Goal: Check status: Check status

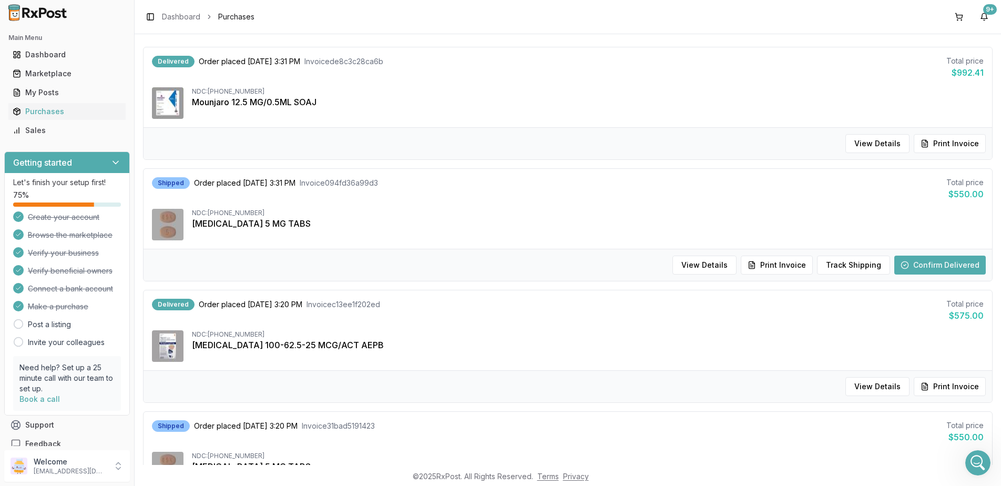
scroll to position [6825, 0]
click at [851, 266] on button "Track Shipping" at bounding box center [853, 265] width 73 height 19
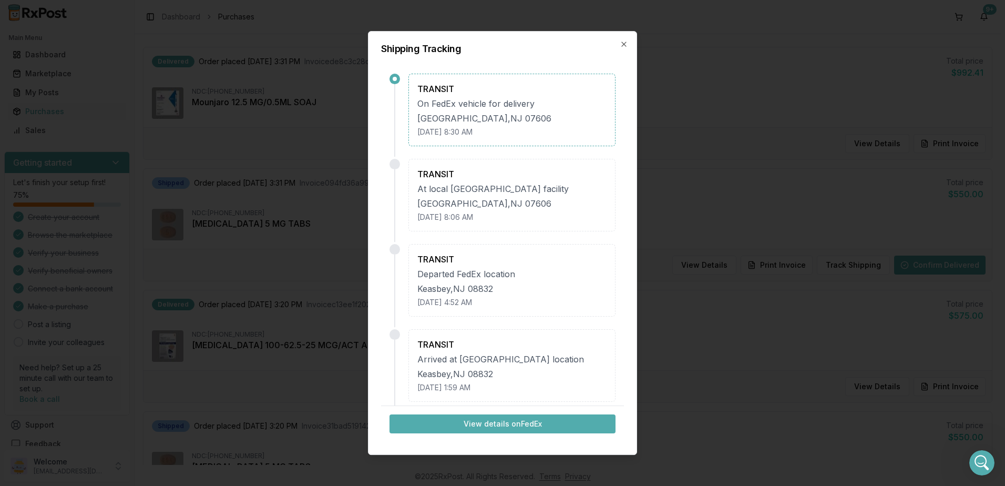
click at [629, 41] on div "Shipping Tracking TRANSIT On FedEx vehicle for delivery [GEOGRAPHIC_DATA] [DATE…" at bounding box center [502, 243] width 269 height 424
click at [626, 43] on icon "button" at bounding box center [624, 44] width 4 height 4
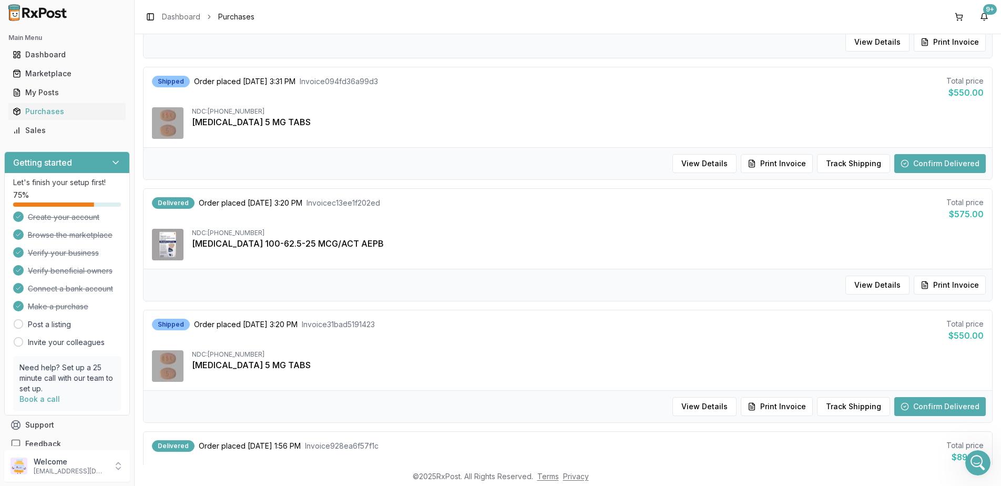
scroll to position [263, 0]
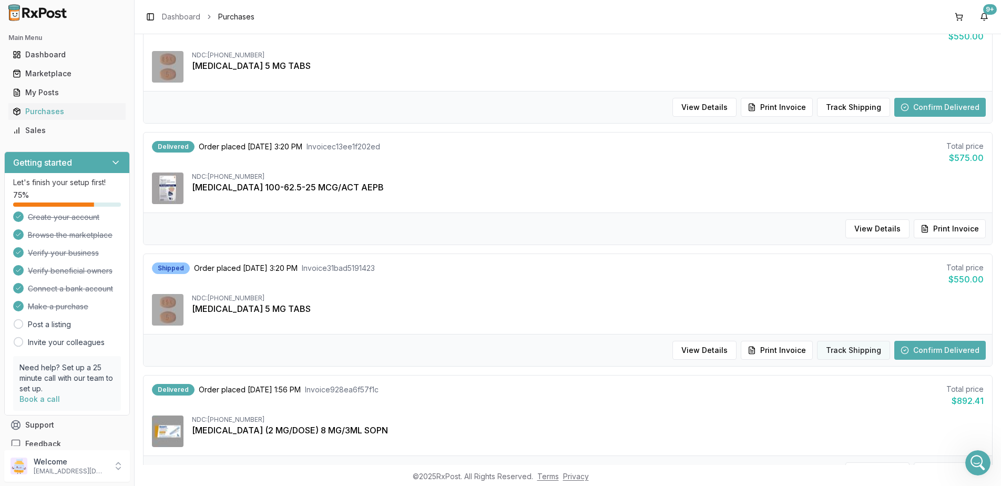
click at [850, 350] on button "Track Shipping" at bounding box center [853, 350] width 73 height 19
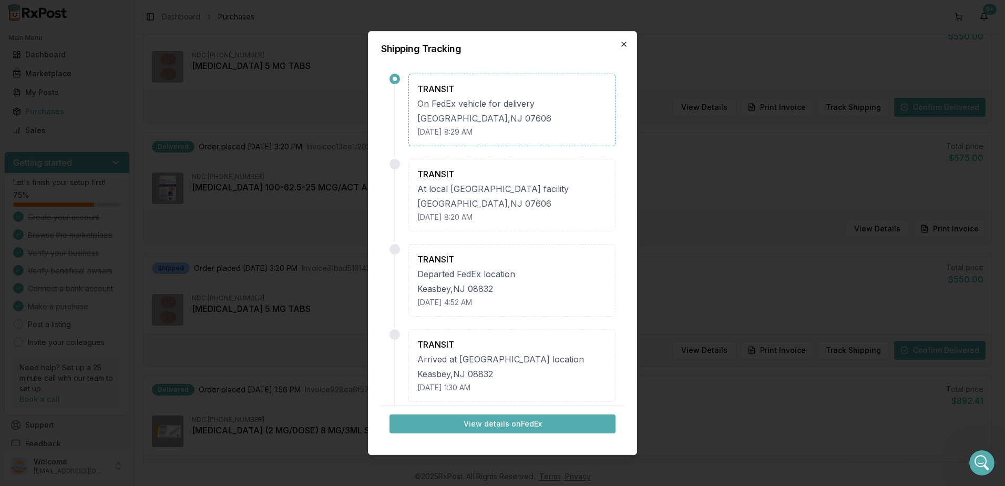
click at [627, 43] on icon "button" at bounding box center [624, 44] width 8 height 8
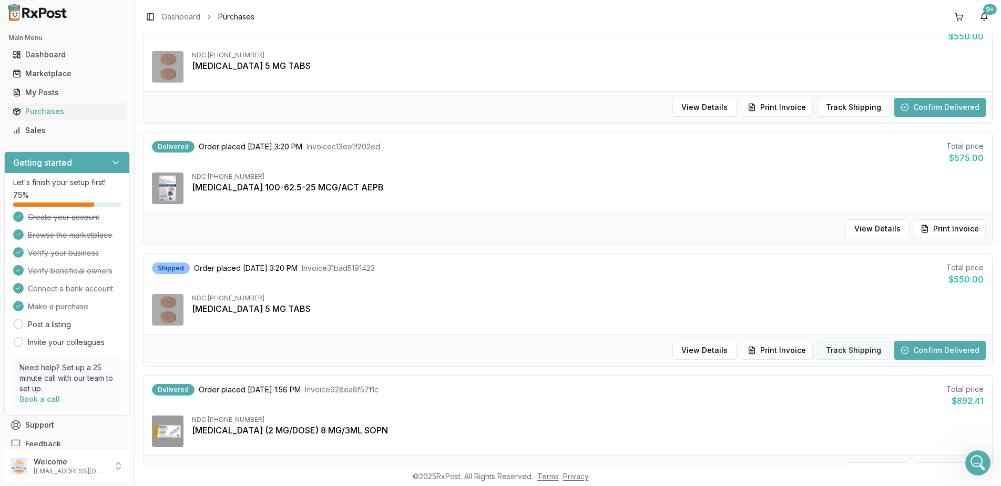
click at [843, 356] on button "Track Shipping" at bounding box center [853, 350] width 73 height 19
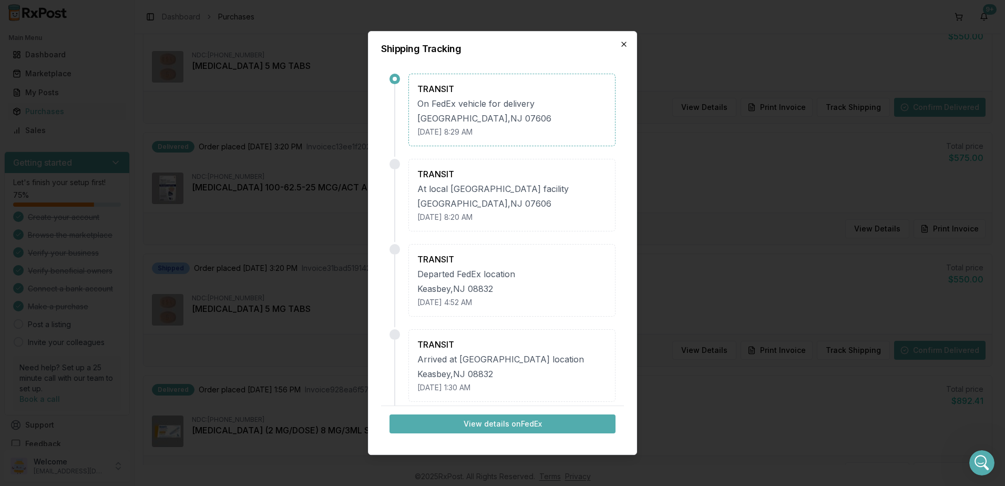
click at [626, 48] on icon "button" at bounding box center [624, 44] width 8 height 8
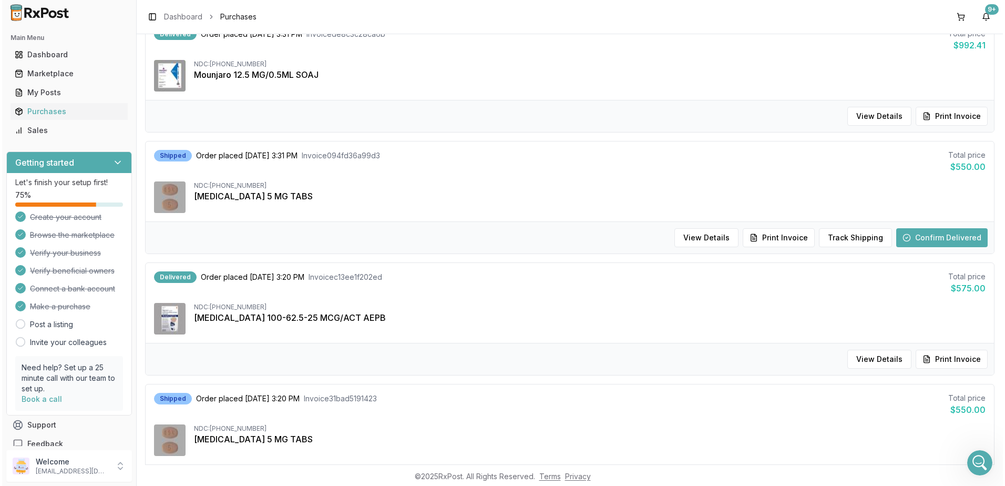
scroll to position [158, 0]
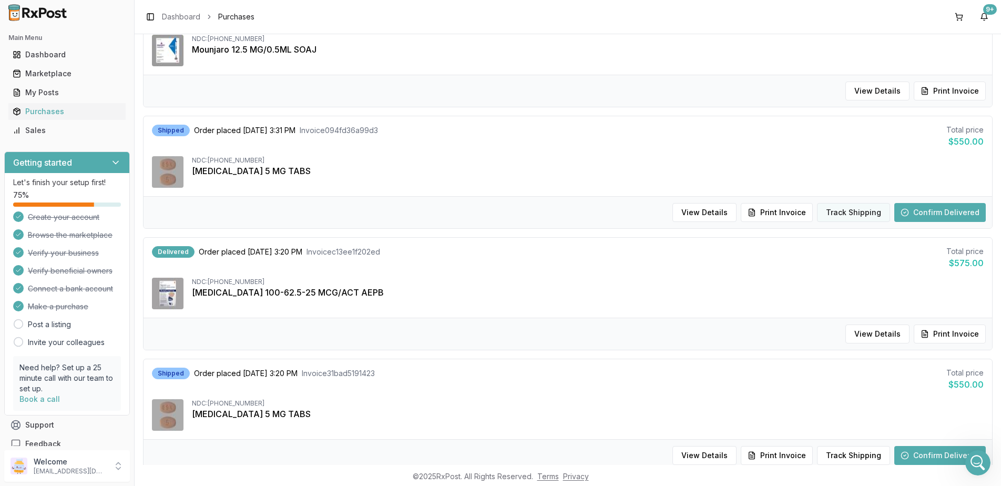
click at [837, 216] on button "Track Shipping" at bounding box center [853, 212] width 73 height 19
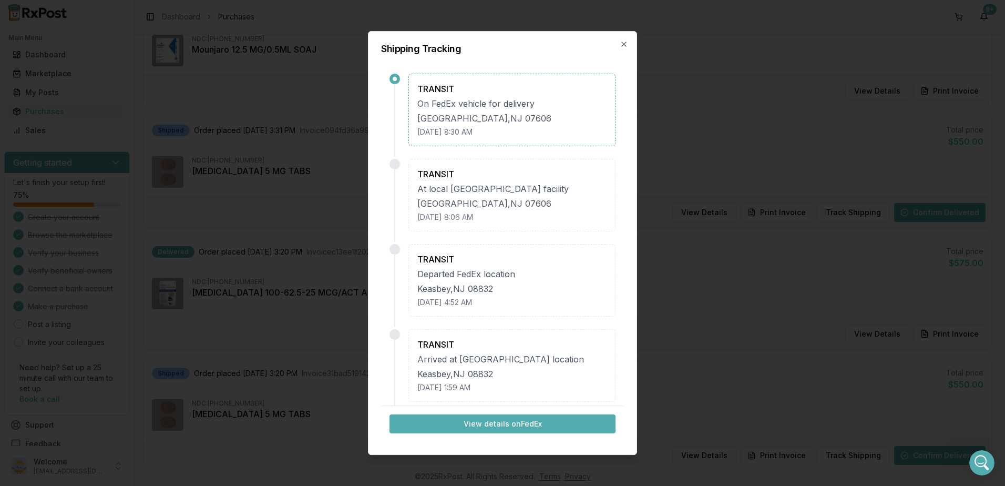
click at [619, 44] on div "Shipping Tracking TRANSIT On FedEx vehicle for delivery [GEOGRAPHIC_DATA] [DATE…" at bounding box center [502, 243] width 269 height 424
click at [620, 42] on icon "button" at bounding box center [624, 44] width 8 height 8
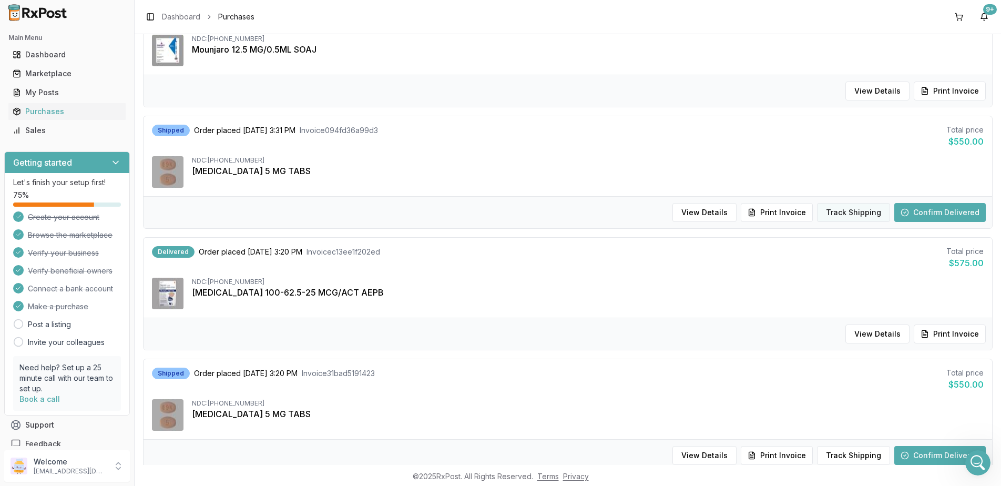
click at [844, 211] on button "Track Shipping" at bounding box center [853, 212] width 73 height 19
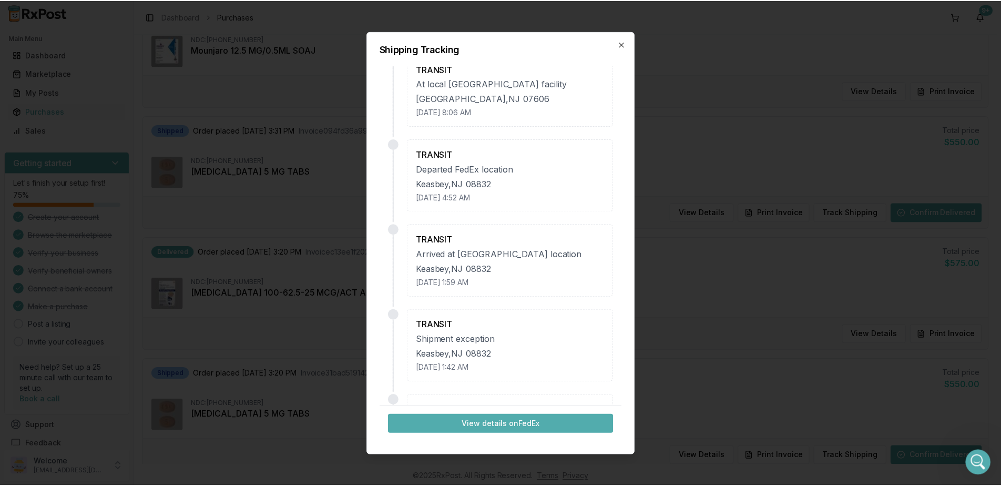
scroll to position [0, 0]
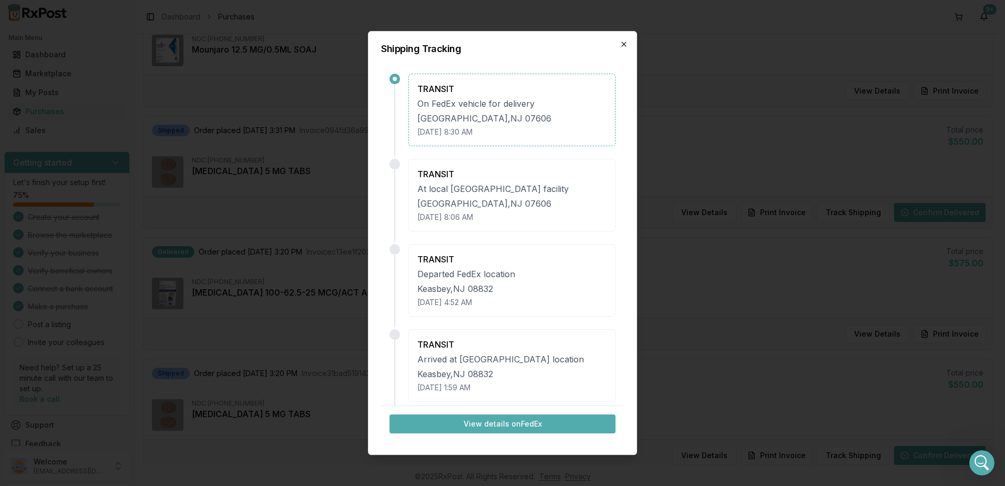
click at [626, 43] on icon "button" at bounding box center [624, 44] width 4 height 4
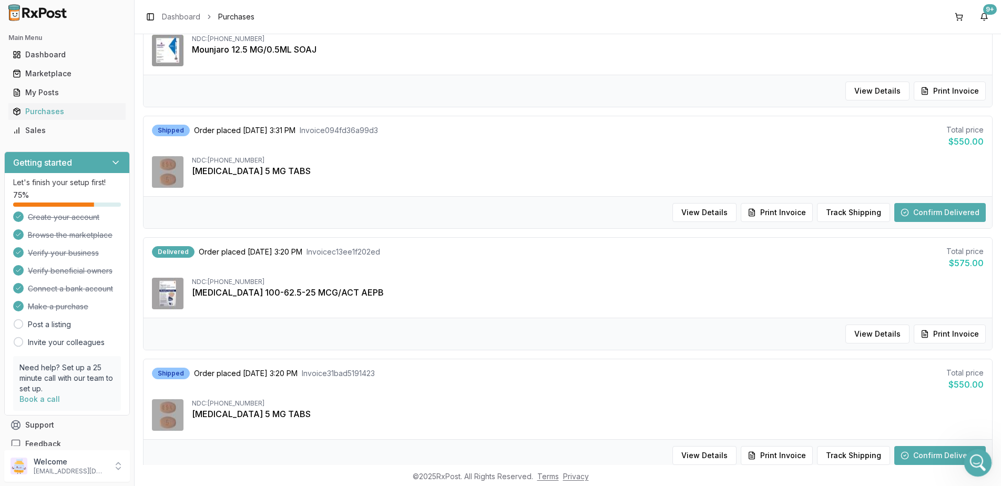
click at [978, 472] on div "Open Intercom Messenger" at bounding box center [976, 461] width 35 height 35
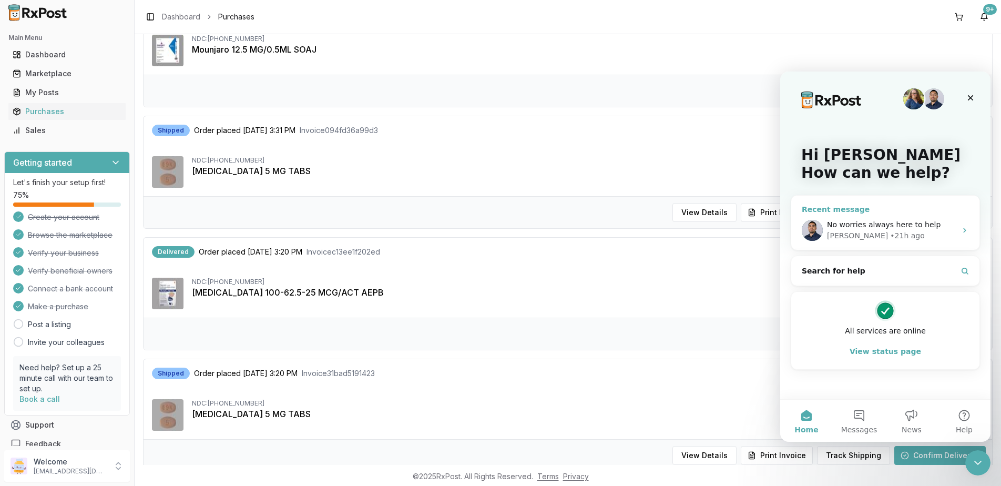
click at [894, 230] on div "[PERSON_NAME] • 21h ago" at bounding box center [891, 235] width 129 height 11
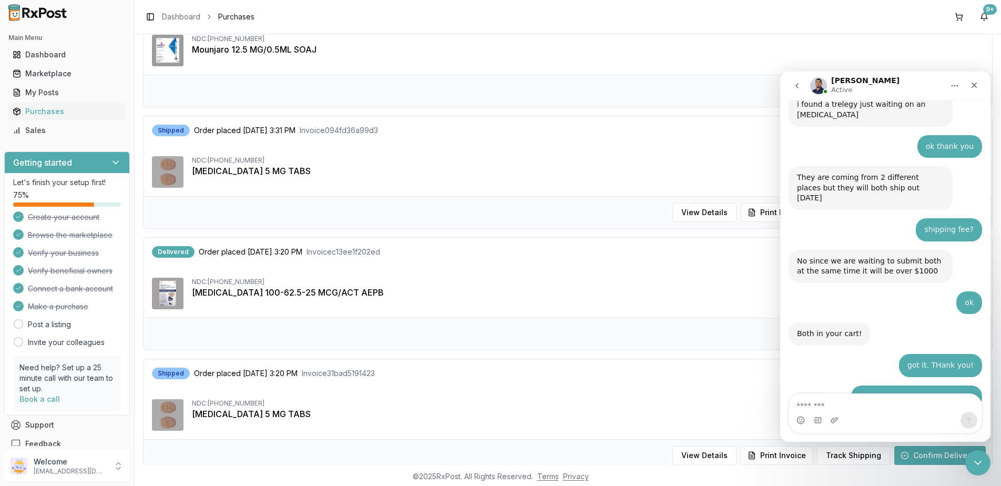
scroll to position [6825, 0]
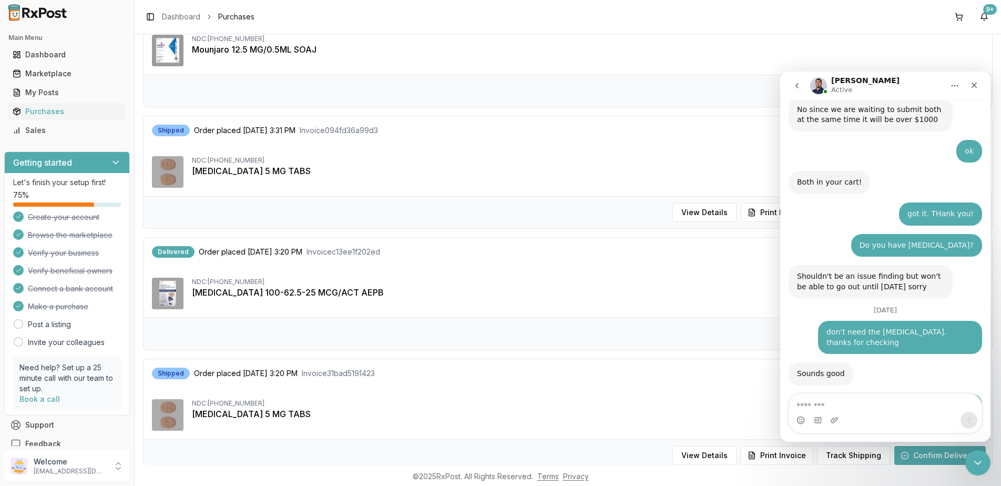
click at [850, 401] on textarea "Message…" at bounding box center [885, 403] width 192 height 18
type textarea "*"
type textarea "**********"
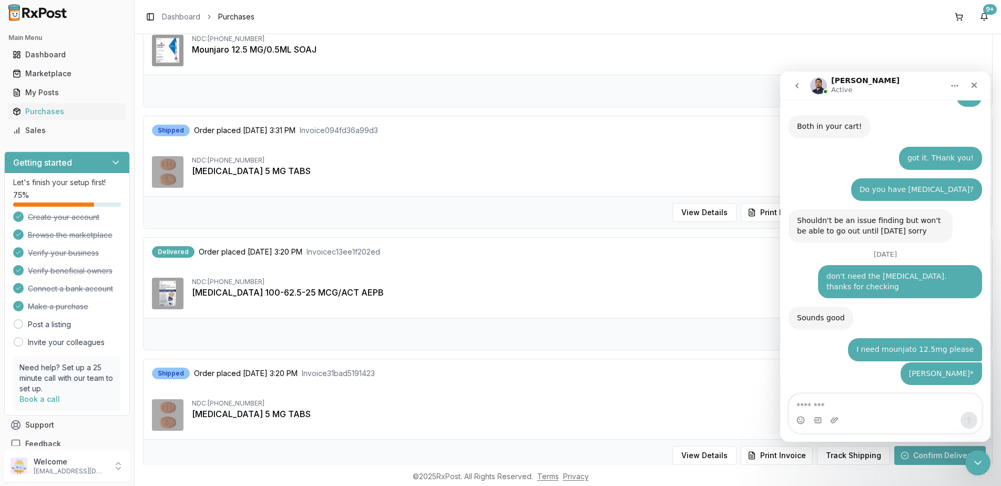
click at [497, 69] on div "Delivered Order placed [DATE] 3:31 PM Invoice de8c3c28ca6b Total price $992.41 …" at bounding box center [568, 35] width 849 height 80
click at [481, 50] on div "Mounjaro 12.5 MG/0.5ML SOAJ" at bounding box center [588, 49] width 792 height 13
click at [972, 449] on div "Close Intercom Messenger" at bounding box center [976, 461] width 25 height 25
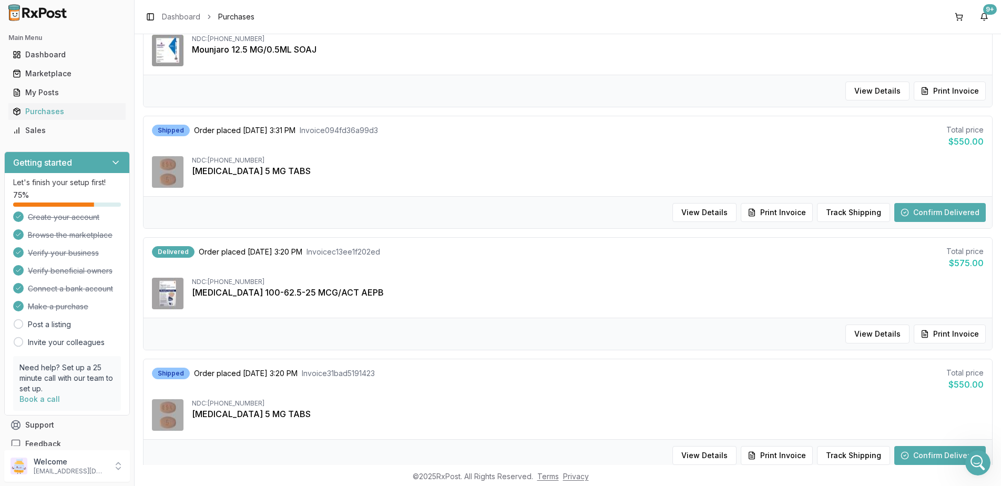
scroll to position [421, 0]
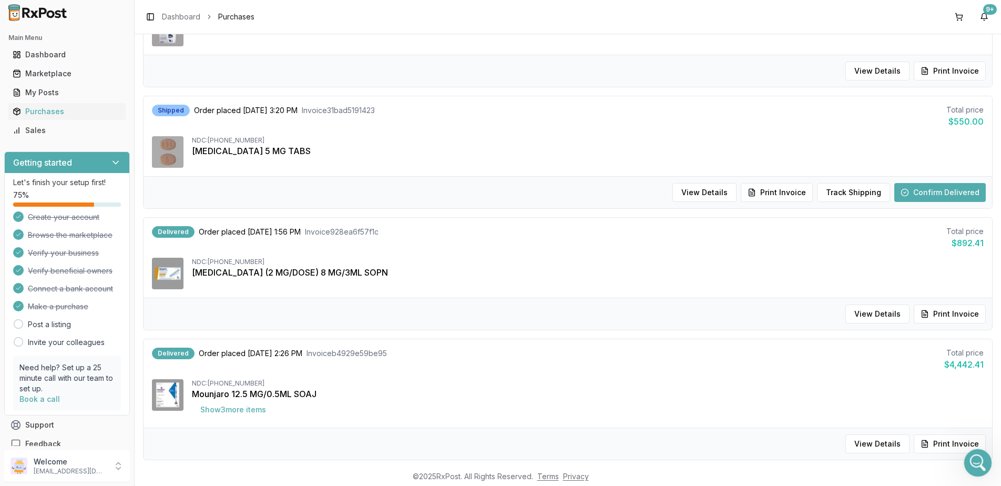
click at [974, 463] on icon "Open Intercom Messenger" at bounding box center [976, 461] width 17 height 17
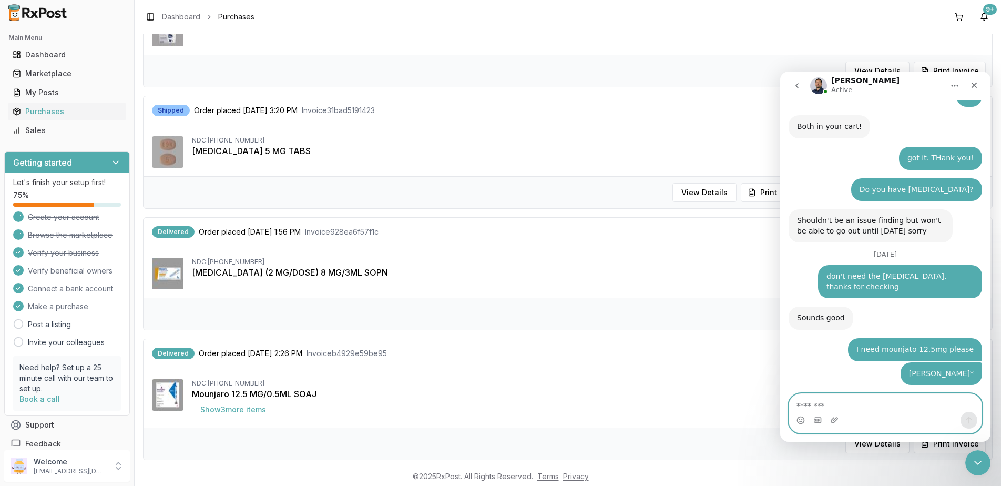
scroll to position [6933, 0]
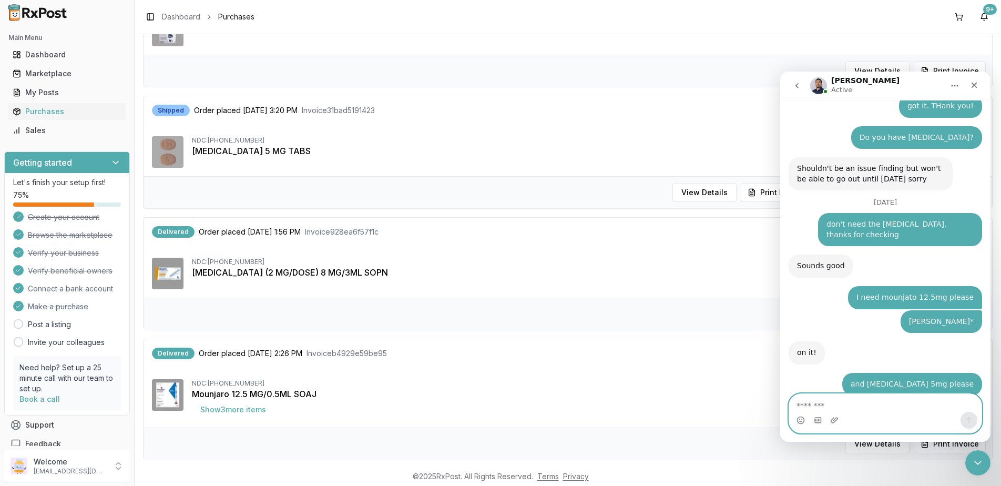
click at [908, 402] on textarea "Message…" at bounding box center [885, 403] width 192 height 18
click at [858, 402] on textarea "Message…" at bounding box center [885, 403] width 192 height 18
type textarea "*"
type textarea "**********"
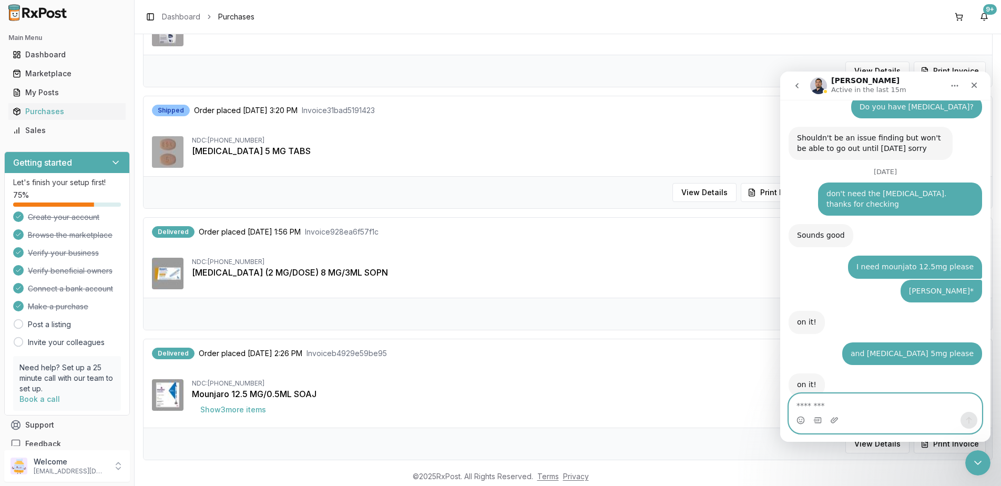
scroll to position [6988, 0]
